Goal: Task Accomplishment & Management: Manage account settings

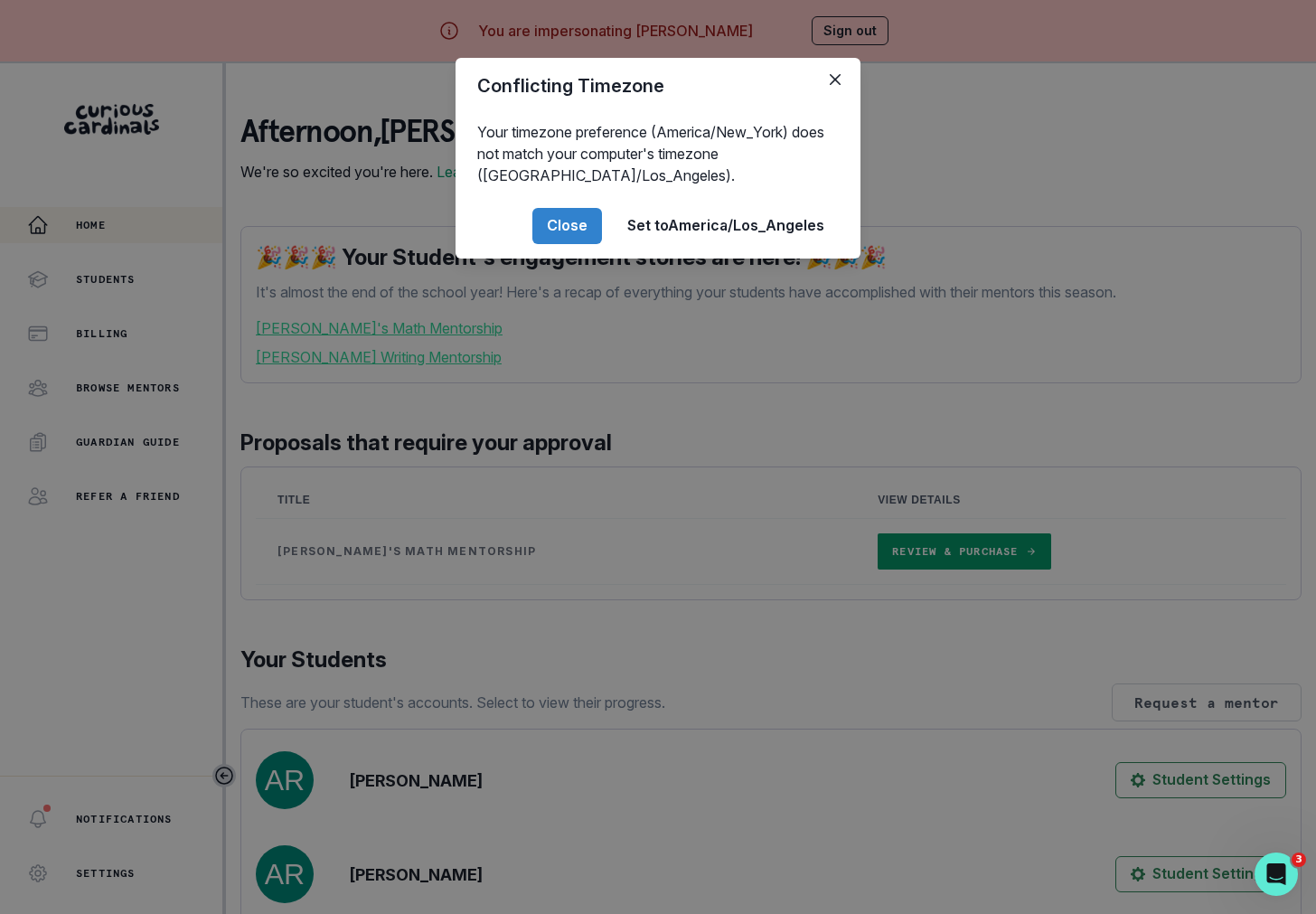
click at [406, 582] on div "Conflicting Timezone Your timezone preference (America/New_York) does not match…" at bounding box center [658, 457] width 1316 height 914
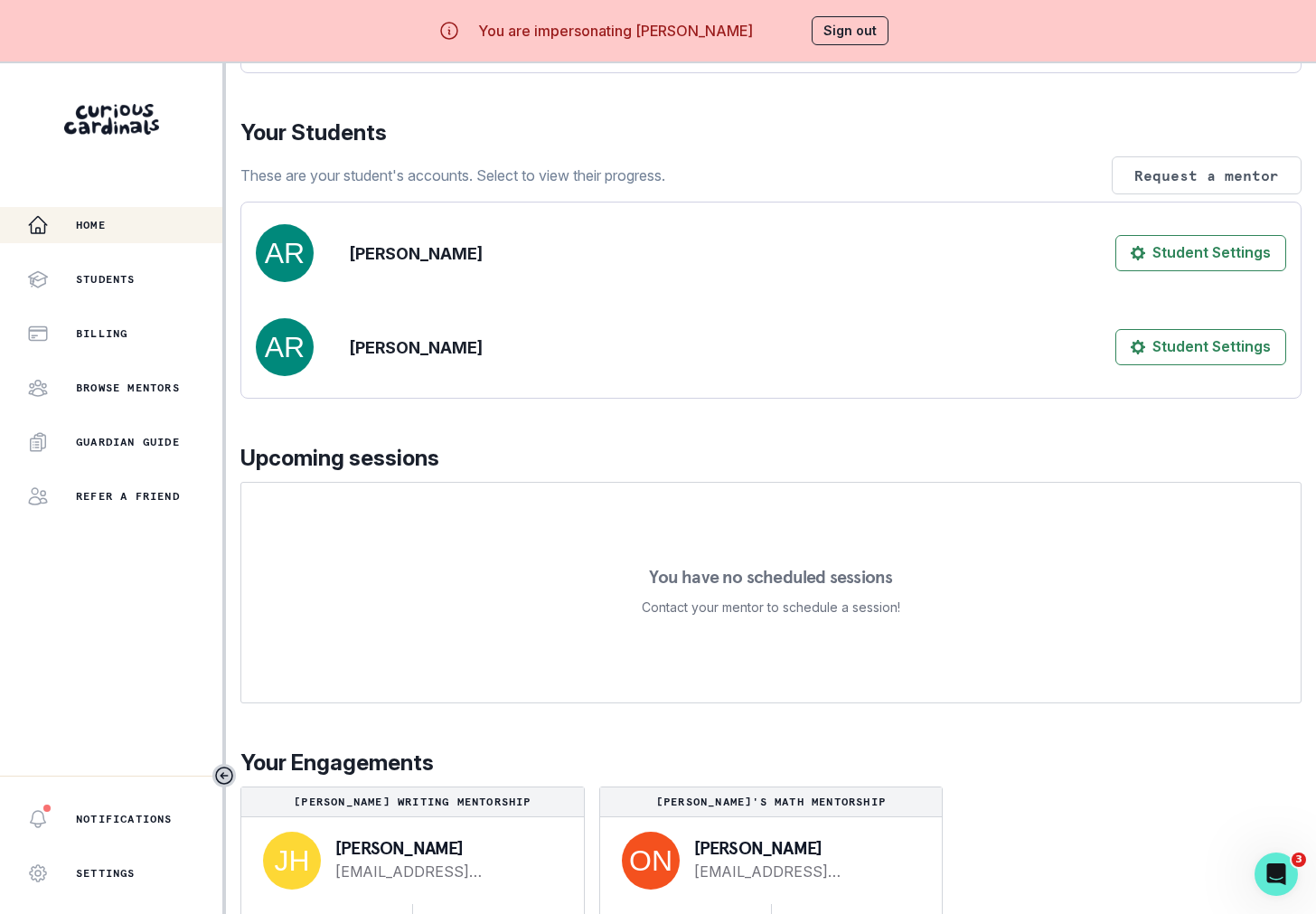
scroll to position [63, 0]
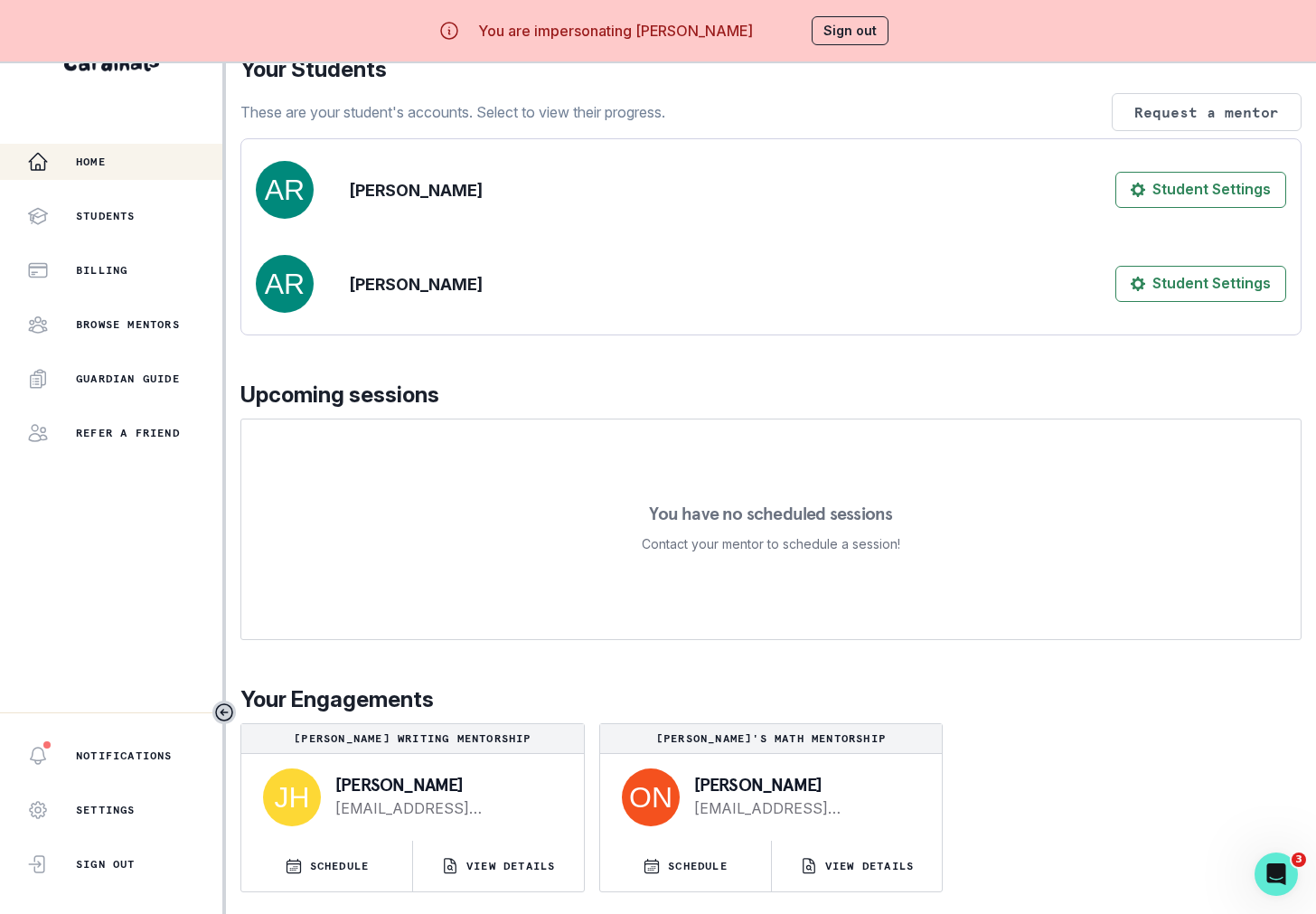
click at [843, 45] on button "Sign out" at bounding box center [850, 30] width 77 height 29
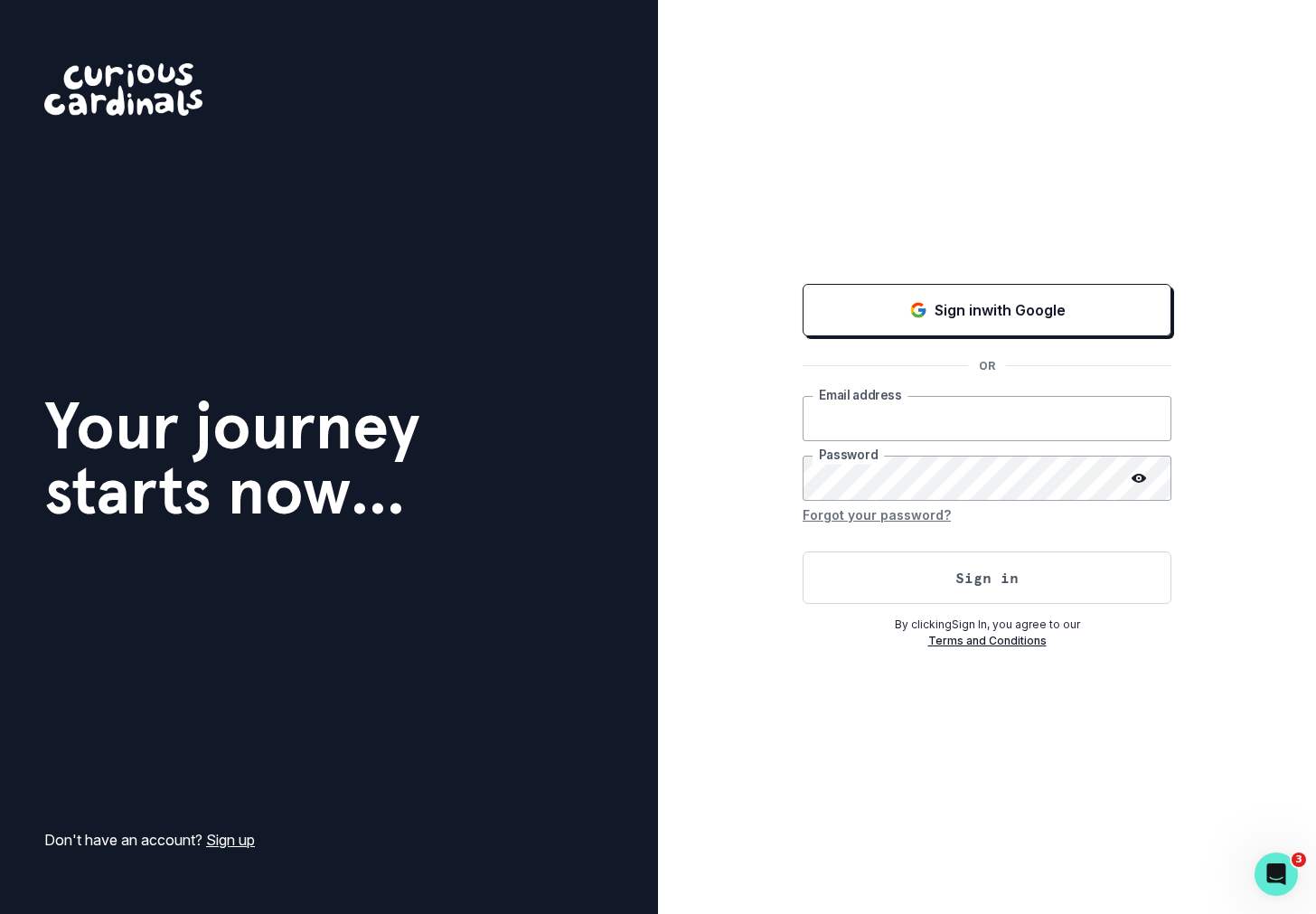
type input "[PERSON_NAME][EMAIL_ADDRESS][DOMAIN_NAME]"
click at [918, 600] on button "Sign in" at bounding box center [987, 577] width 369 height 53
